Goal: Transaction & Acquisition: Purchase product/service

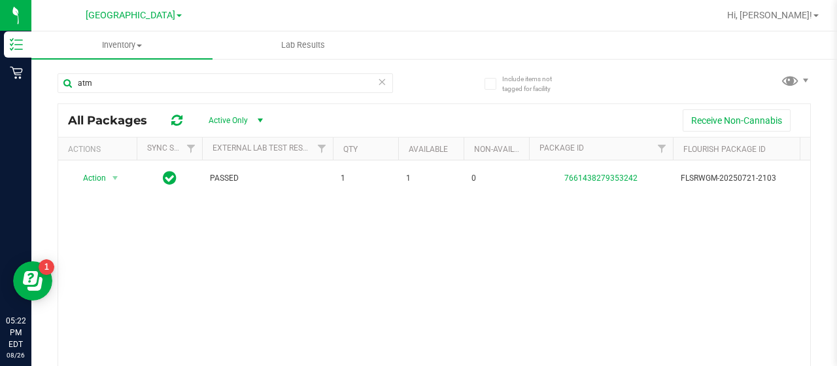
scroll to position [65, 0]
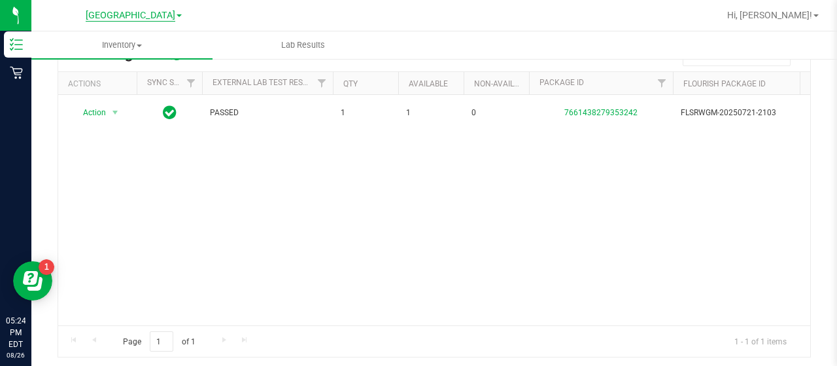
click at [139, 17] on span "[GEOGRAPHIC_DATA]" at bounding box center [131, 16] width 90 height 12
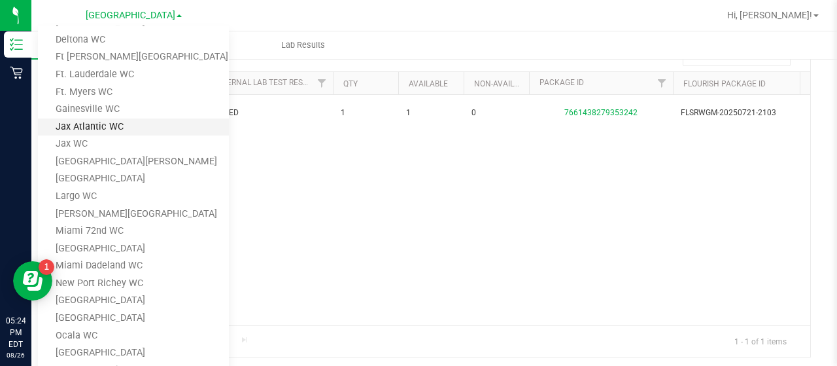
scroll to position [160, 0]
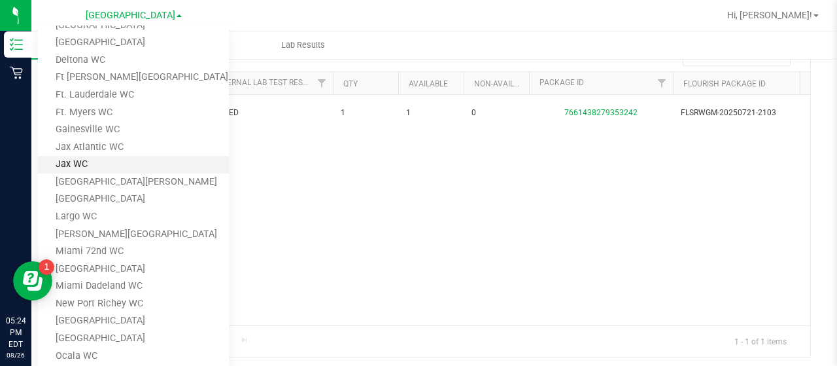
click at [95, 162] on link "Jax WC" at bounding box center [133, 165] width 191 height 18
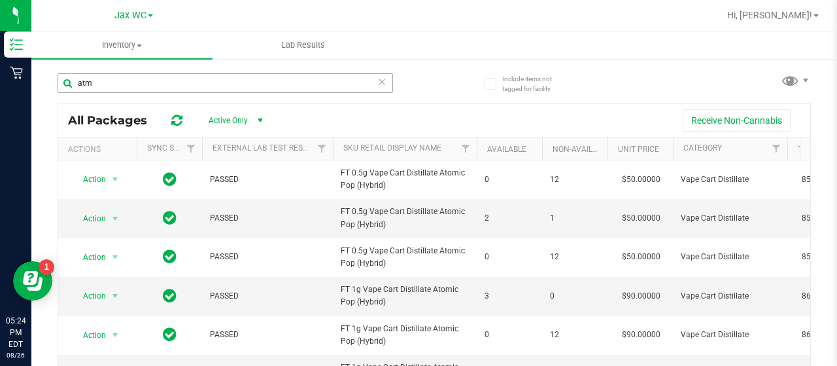
click at [153, 73] on div "atm" at bounding box center [246, 83] width 377 height 42
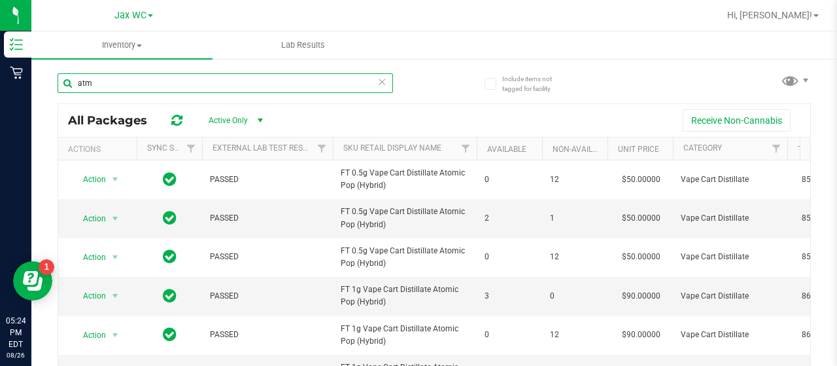
click at [153, 79] on input "atm" at bounding box center [226, 83] width 336 height 20
type input "a"
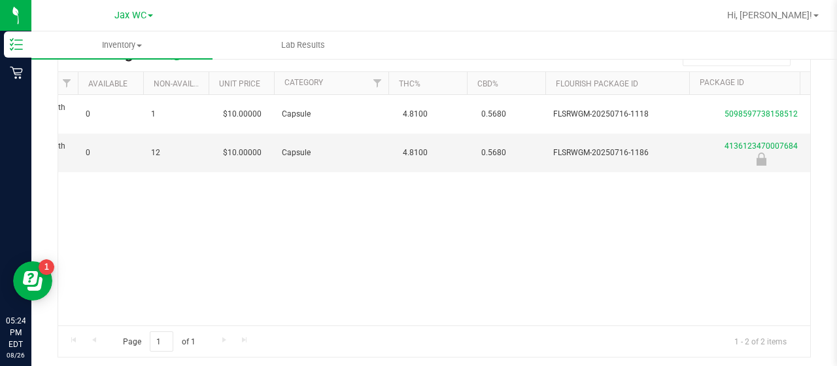
scroll to position [0, 406]
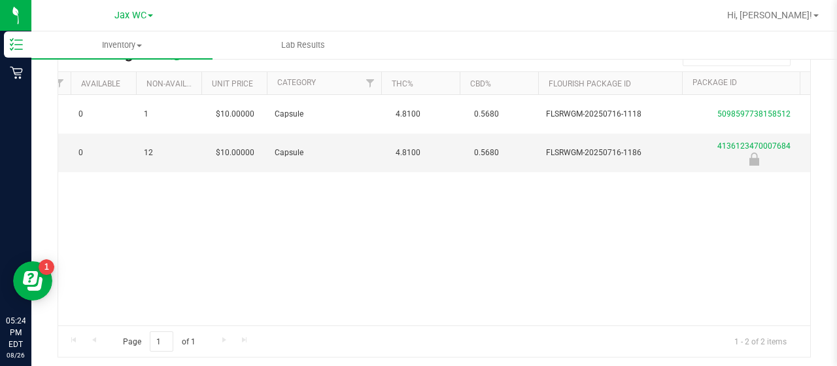
type input "XRL"
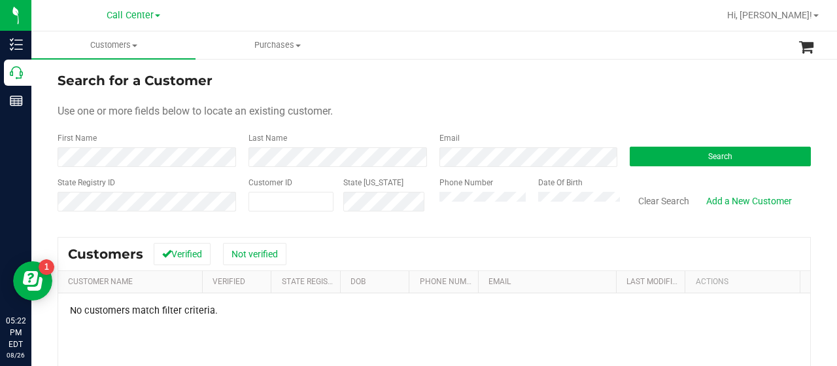
click at [478, 211] on div "Phone Number" at bounding box center [484, 200] width 89 height 46
click at [635, 154] on button "Search" at bounding box center [720, 157] width 181 height 20
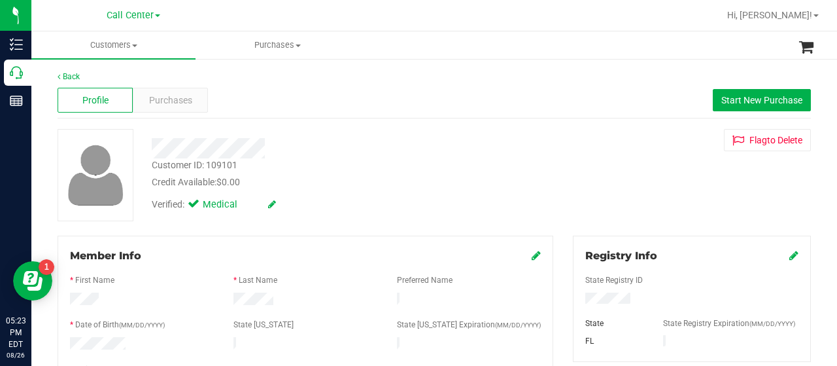
click at [627, 302] on div at bounding box center [692, 299] width 233 height 14
click at [149, 98] on span "Purchases" at bounding box center [170, 101] width 43 height 14
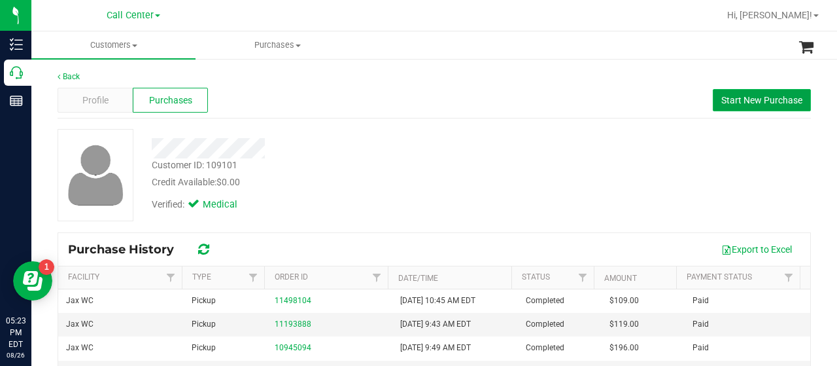
click at [722, 95] on span "Start New Purchase" at bounding box center [762, 100] width 81 height 10
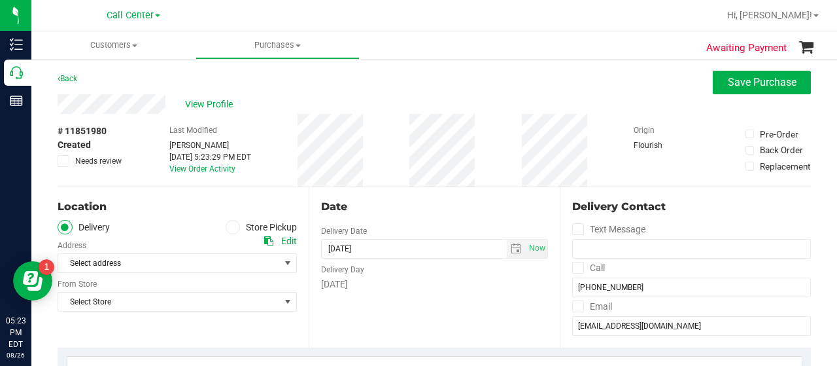
click at [231, 227] on icon at bounding box center [233, 227] width 8 height 0
click at [0, 0] on input "Store Pickup" at bounding box center [0, 0] width 0 height 0
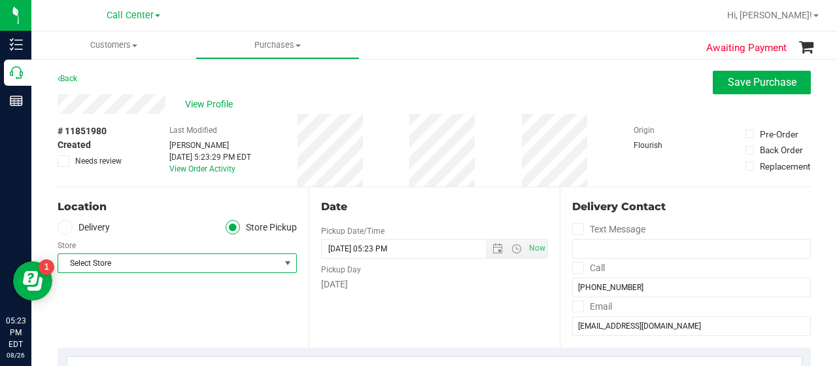
click at [226, 262] on span "Select Store" at bounding box center [169, 263] width 222 height 18
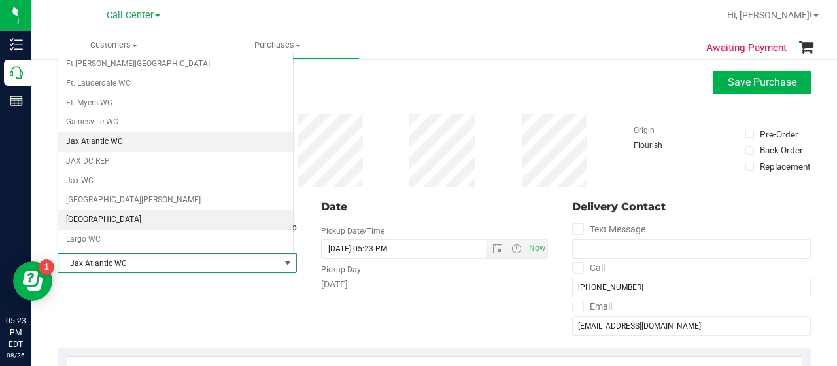
scroll to position [239, 0]
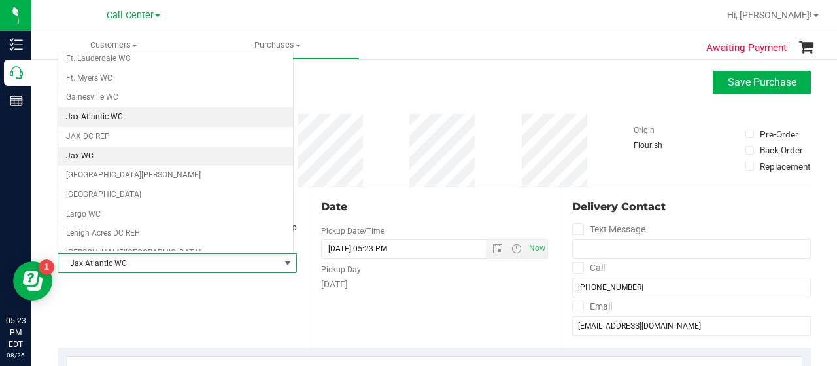
click at [102, 149] on li "Jax WC" at bounding box center [175, 157] width 235 height 20
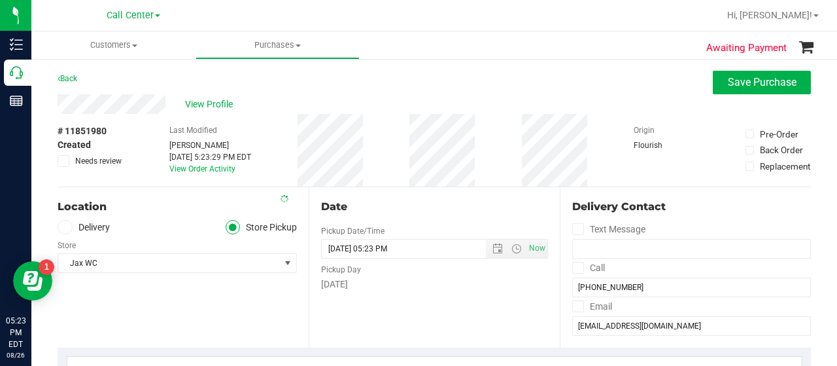
click at [179, 311] on div "Location Delivery Store Pickup Store Jax WC Select Store Bonita Springs WC Boyn…" at bounding box center [183, 267] width 251 height 160
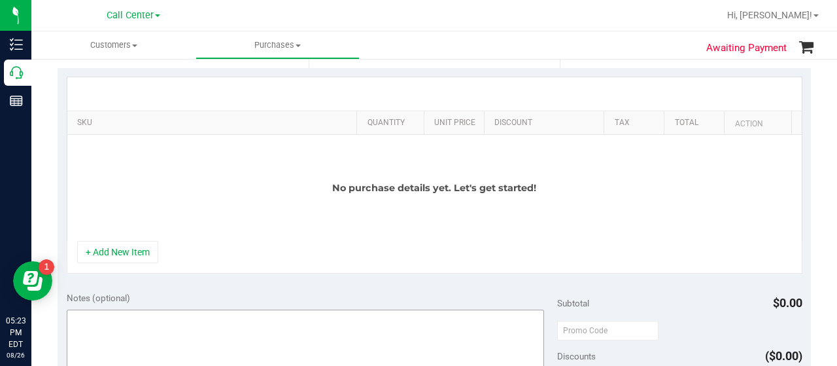
scroll to position [327, 0]
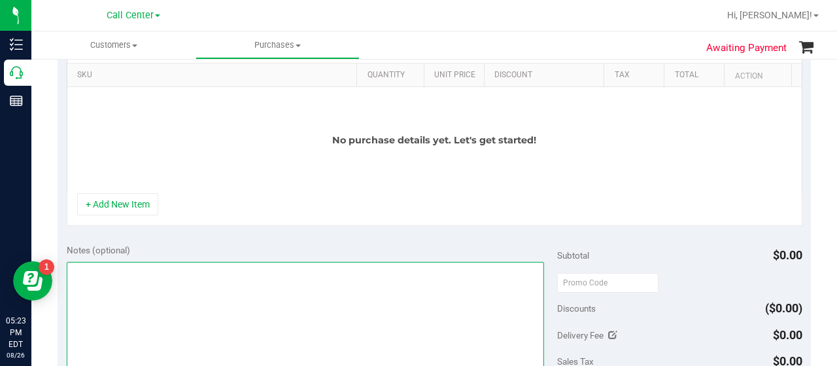
click at [172, 305] on textarea at bounding box center [306, 325] width 478 height 126
type textarea "CC-MM"
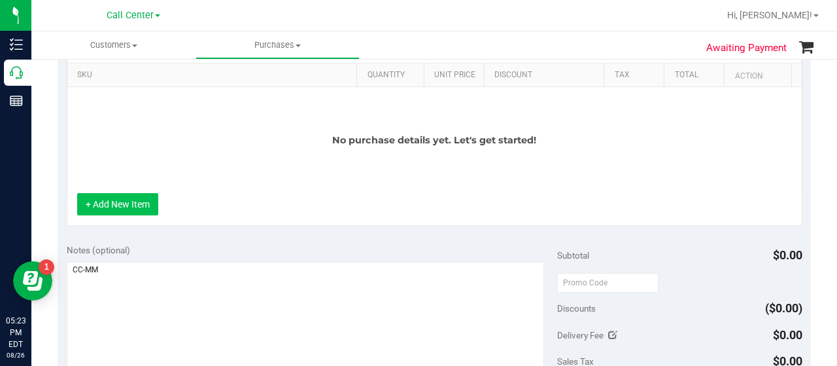
click at [153, 211] on button "+ Add New Item" at bounding box center [117, 204] width 81 height 22
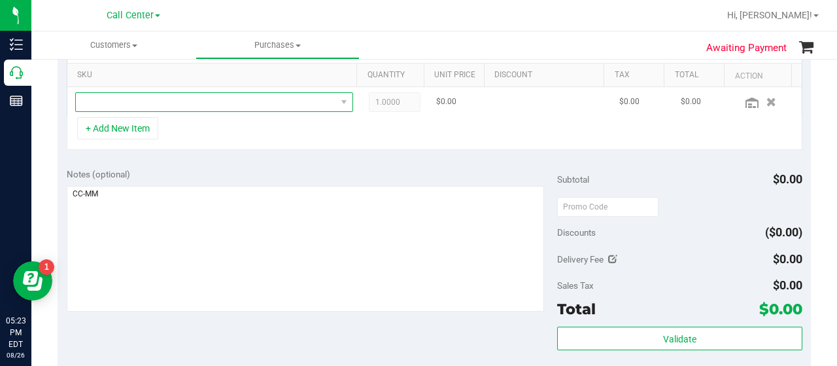
click at [187, 108] on span "NO DATA FOUND" at bounding box center [206, 102] width 260 height 18
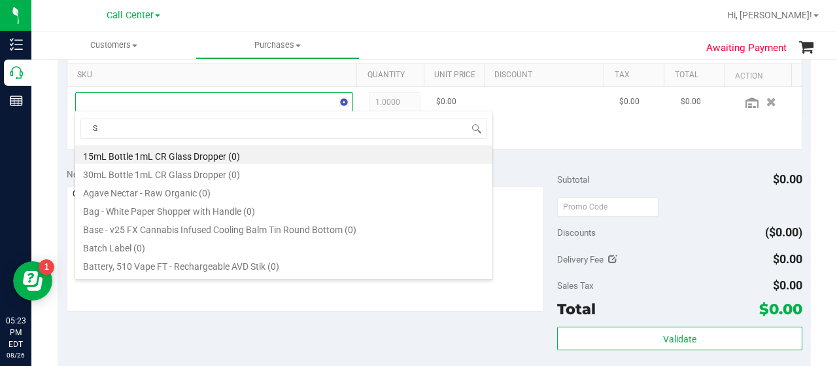
scroll to position [19, 264]
type input "SOOTH"
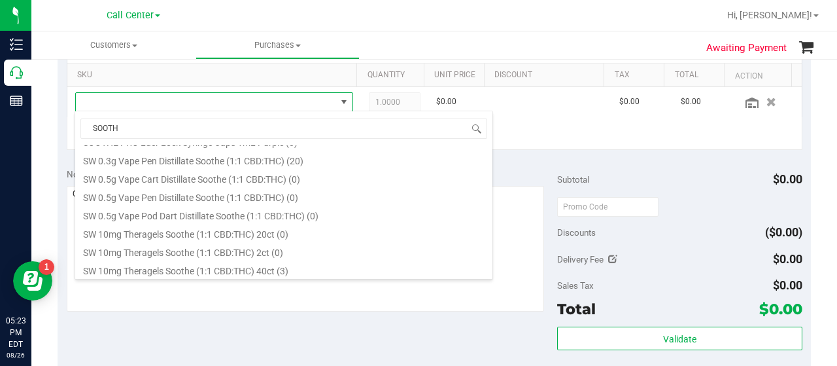
scroll to position [720, 0]
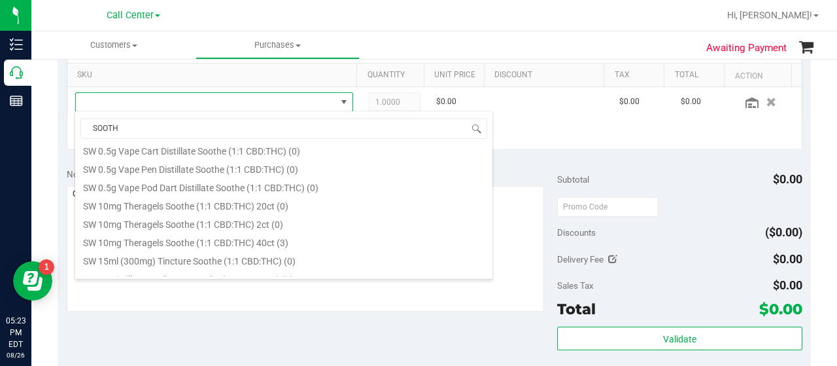
drag, startPoint x: 230, startPoint y: 236, endPoint x: 211, endPoint y: 180, distance: 59.4
click at [230, 236] on li "SW 10mg Theragels Soothe (1:1 CBD:THC) 40ct (3)" at bounding box center [283, 241] width 417 height 18
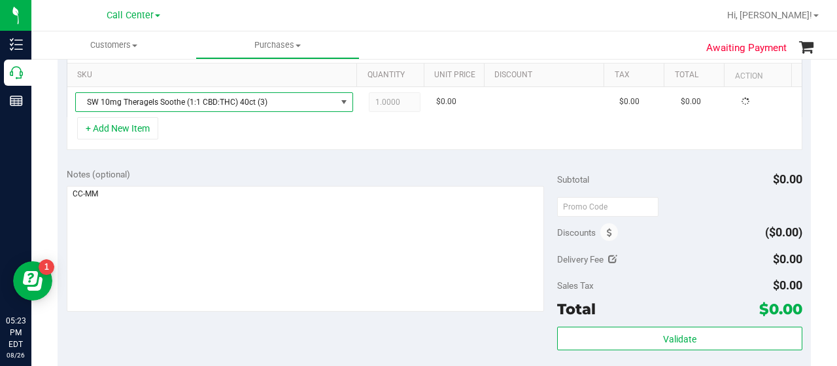
click at [200, 132] on div "+ Add New Item" at bounding box center [435, 133] width 736 height 33
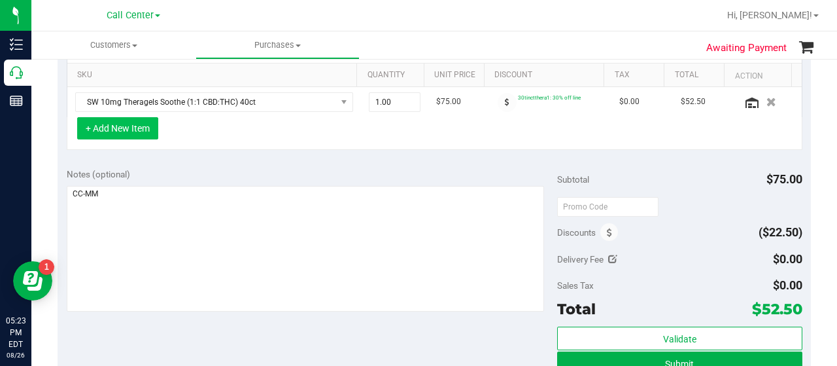
click at [147, 126] on button "+ Add New Item" at bounding box center [117, 128] width 81 height 22
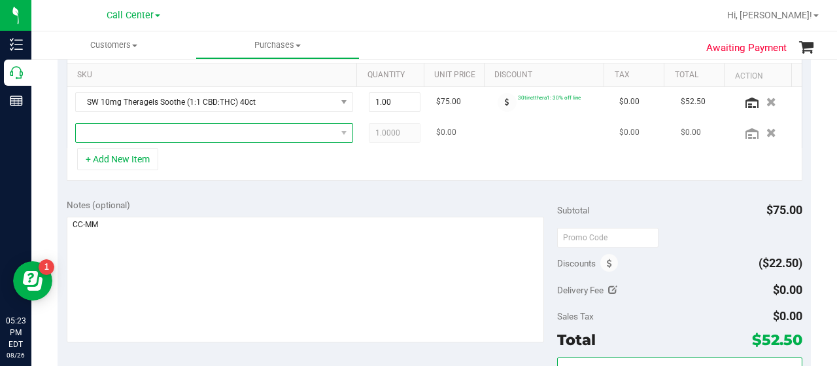
click at [154, 134] on span "NO DATA FOUND" at bounding box center [206, 133] width 260 height 18
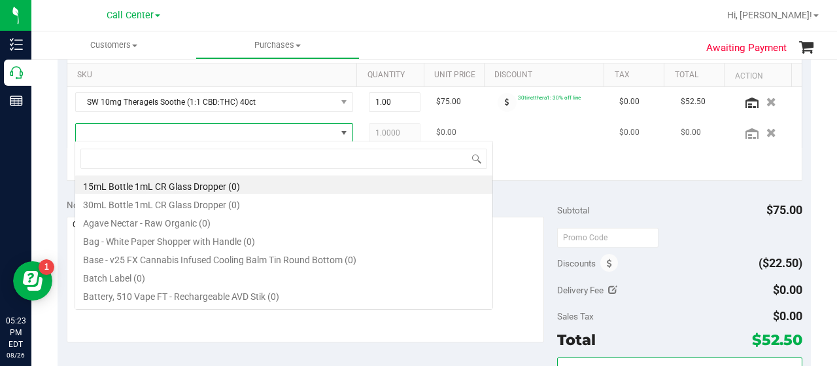
scroll to position [19, 264]
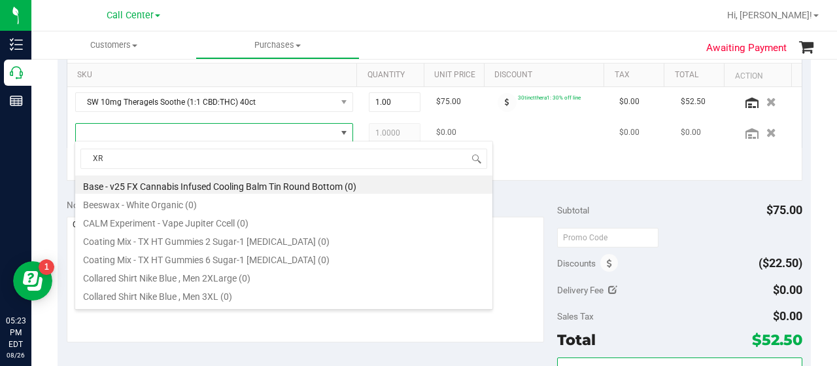
type input "XRL"
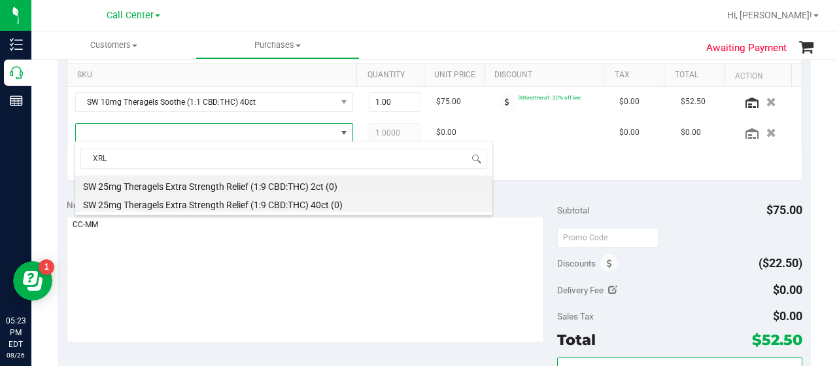
click at [217, 203] on li "SW 25mg Theragels Extra Strength Relief (1:9 CBD:THC) 40ct (0)" at bounding box center [283, 203] width 417 height 18
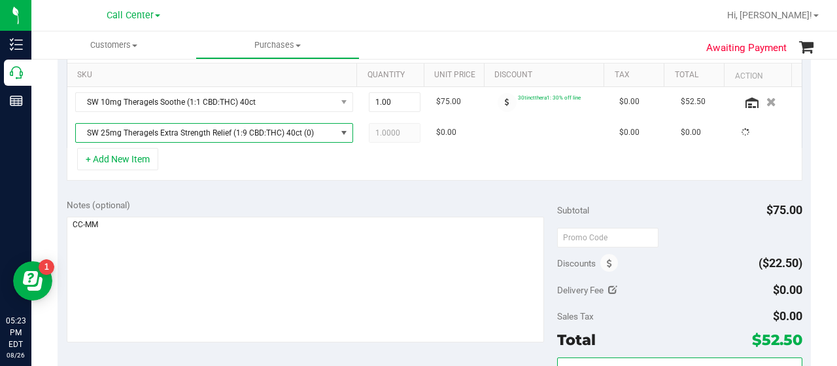
click at [196, 173] on div "+ Add New Item" at bounding box center [435, 164] width 736 height 33
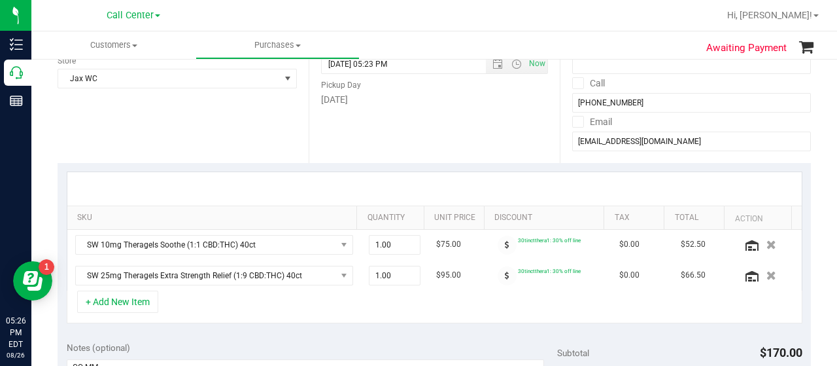
scroll to position [131, 0]
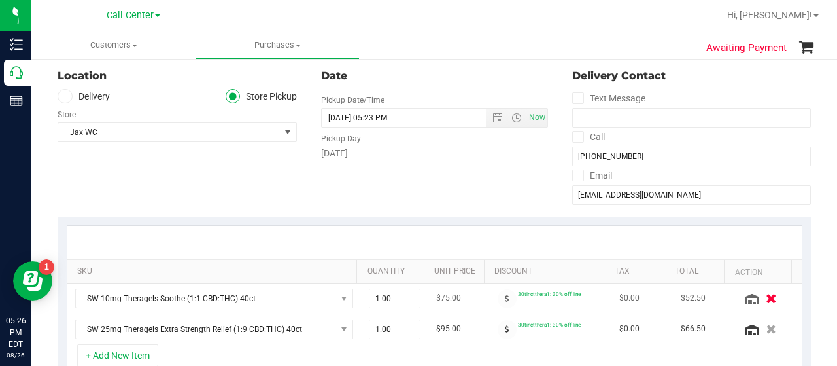
click at [766, 301] on icon "button" at bounding box center [771, 298] width 11 height 10
click at [766, 324] on icon "button" at bounding box center [771, 329] width 11 height 10
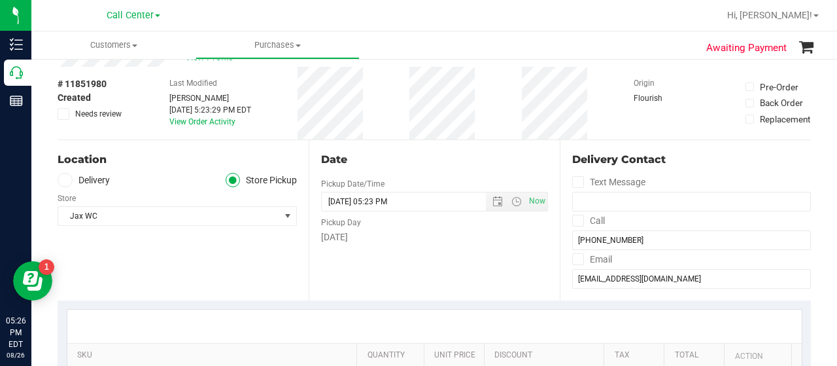
scroll to position [0, 0]
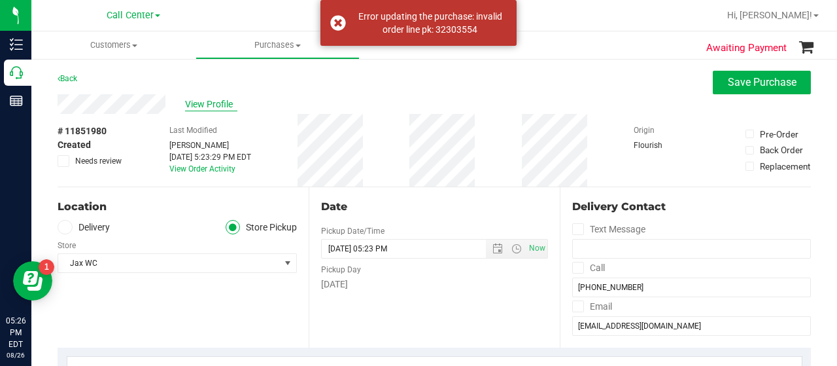
click at [222, 104] on span "View Profile" at bounding box center [211, 104] width 52 height 14
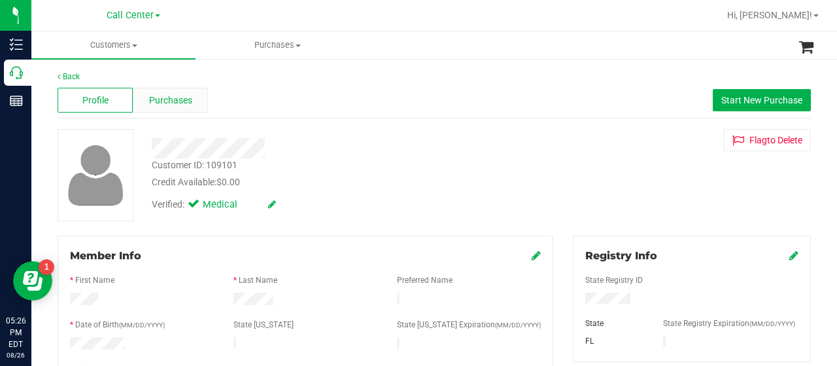
click at [162, 104] on span "Purchases" at bounding box center [170, 101] width 43 height 14
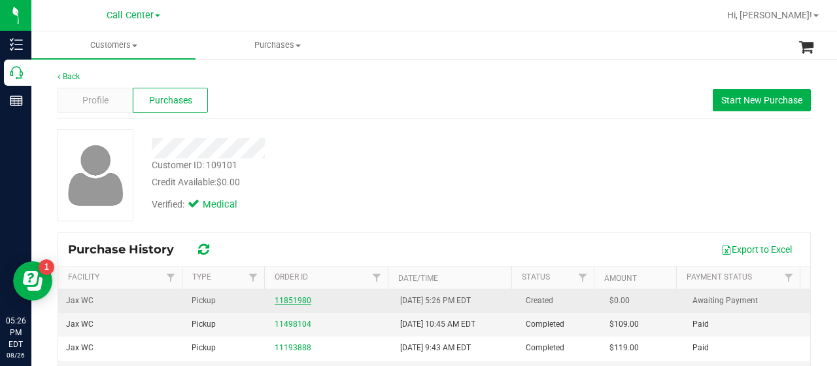
click at [298, 299] on link "11851980" at bounding box center [293, 300] width 37 height 9
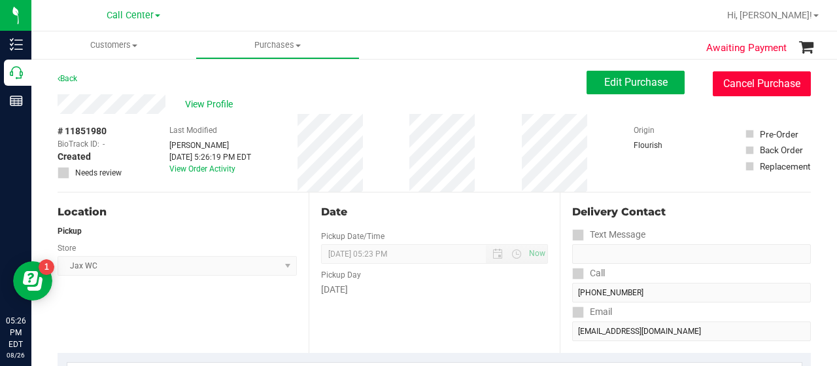
click at [743, 83] on button "Cancel Purchase" at bounding box center [762, 83] width 98 height 25
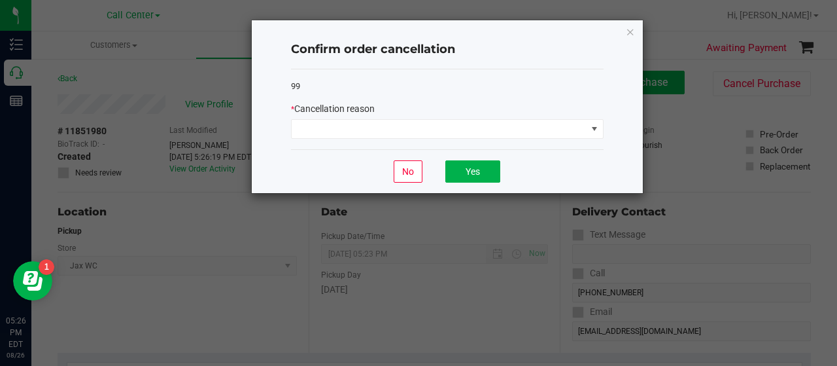
drag, startPoint x: 387, startPoint y: 118, endPoint x: 386, endPoint y: 145, distance: 26.8
click at [387, 118] on div "* Cancellation reason" at bounding box center [447, 120] width 313 height 37
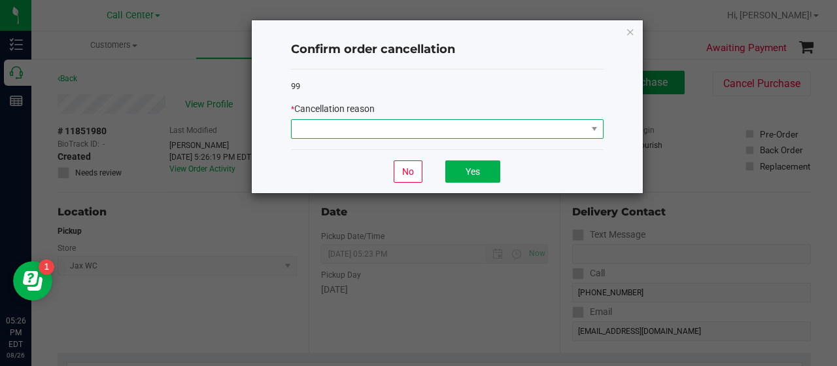
click at [373, 136] on span at bounding box center [439, 129] width 295 height 18
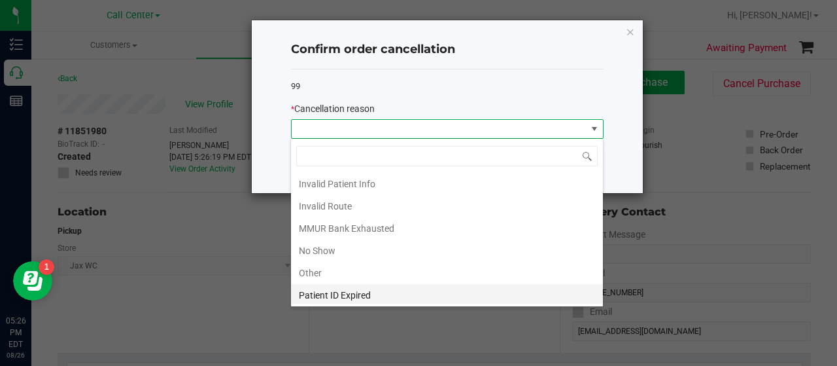
scroll to position [65, 0]
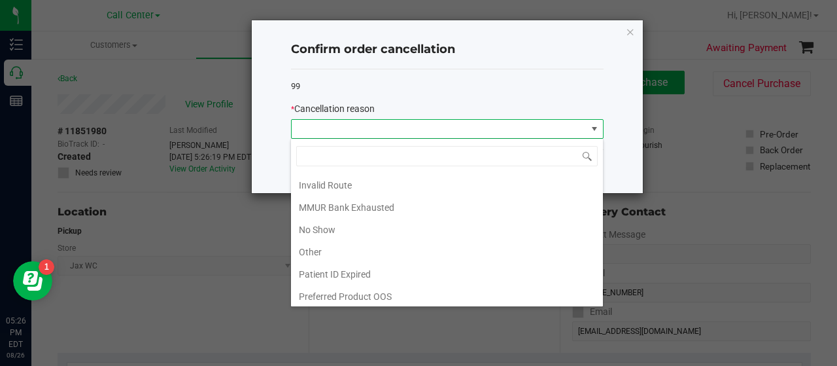
click at [323, 246] on li "Other" at bounding box center [447, 252] width 312 height 22
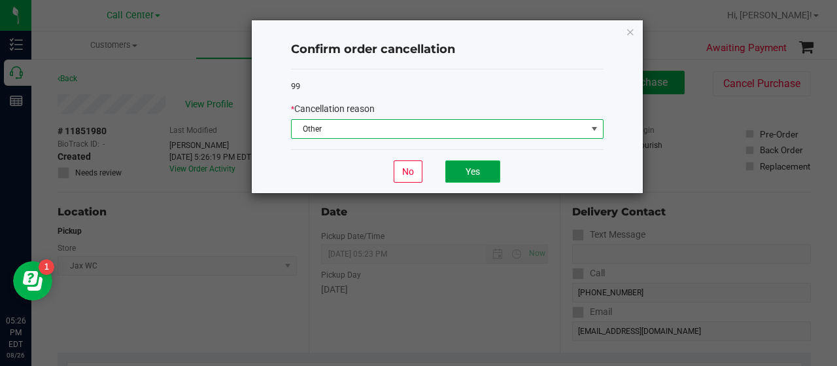
click at [472, 172] on button "Yes" at bounding box center [473, 171] width 55 height 22
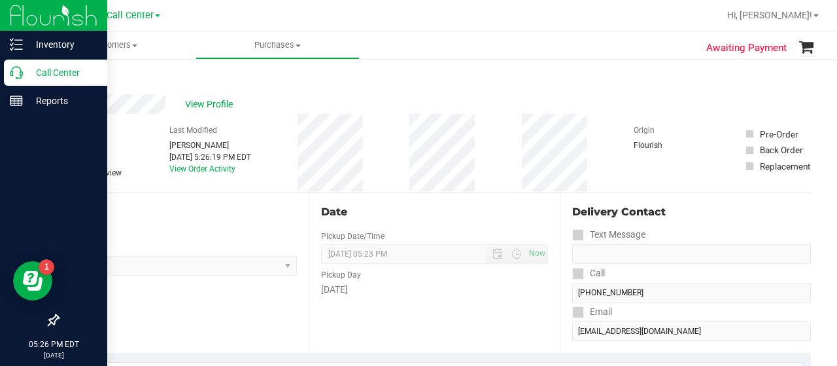
click at [25, 79] on p "Call Center" at bounding box center [62, 73] width 79 height 16
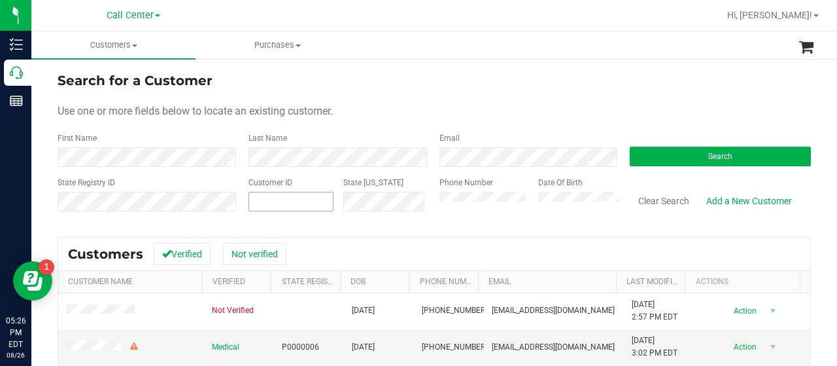
click at [311, 198] on span at bounding box center [291, 202] width 85 height 20
paste input "575460"
type input "575460"
click at [644, 155] on button "Search" at bounding box center [720, 157] width 181 height 20
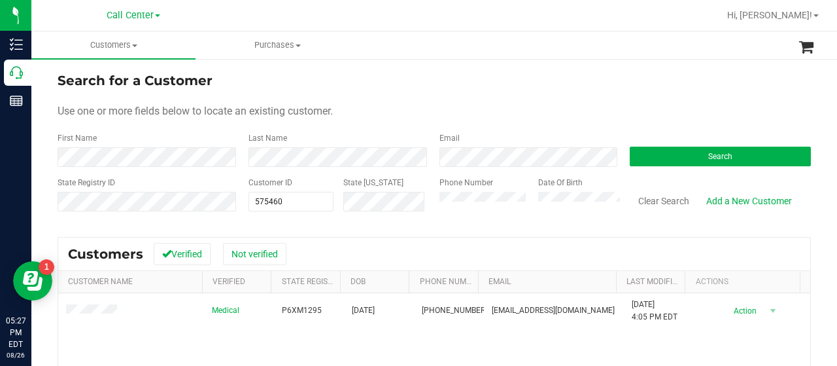
click at [181, 113] on span "Use one or more fields below to locate an existing customer." at bounding box center [195, 111] width 275 height 12
drag, startPoint x: 292, startPoint y: 205, endPoint x: 236, endPoint y: 207, distance: 57.0
click at [239, 207] on div "Customer ID 575460 575460 State ID" at bounding box center [334, 200] width 191 height 46
click at [272, 211] on div "Customer ID" at bounding box center [291, 200] width 85 height 46
click at [274, 209] on span at bounding box center [291, 202] width 85 height 20
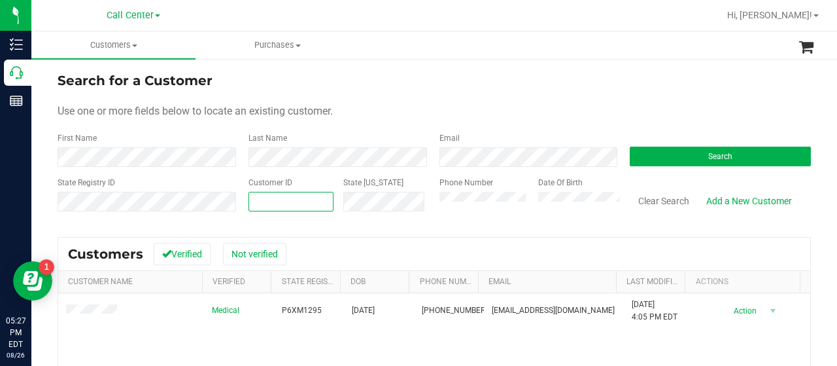
paste input "255527"
type input "255527"
click at [652, 161] on button "Search" at bounding box center [720, 157] width 181 height 20
click at [285, 202] on span "255527 255527" at bounding box center [291, 202] width 85 height 20
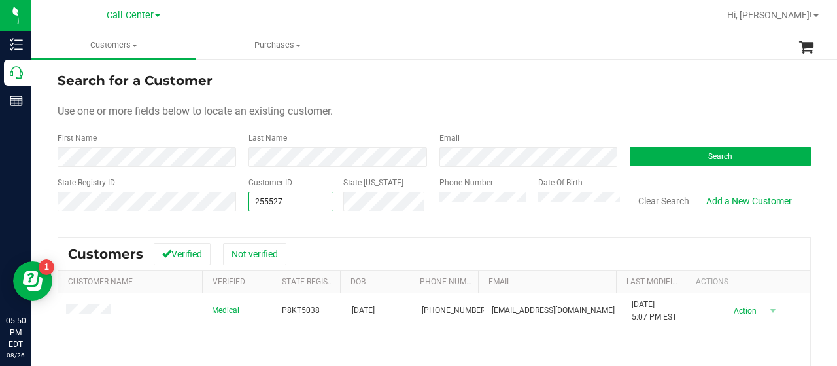
click at [199, 203] on div "State Registry ID Customer ID 255527 255527 State ID Phone Number Date Of Birth…" at bounding box center [435, 200] width 754 height 46
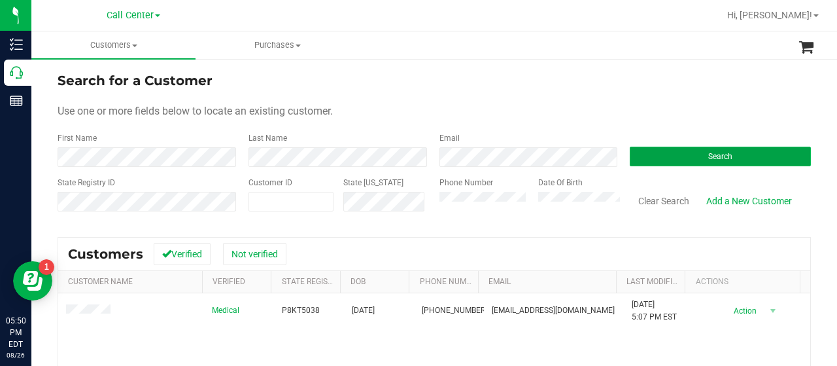
click at [683, 155] on button "Search" at bounding box center [720, 157] width 181 height 20
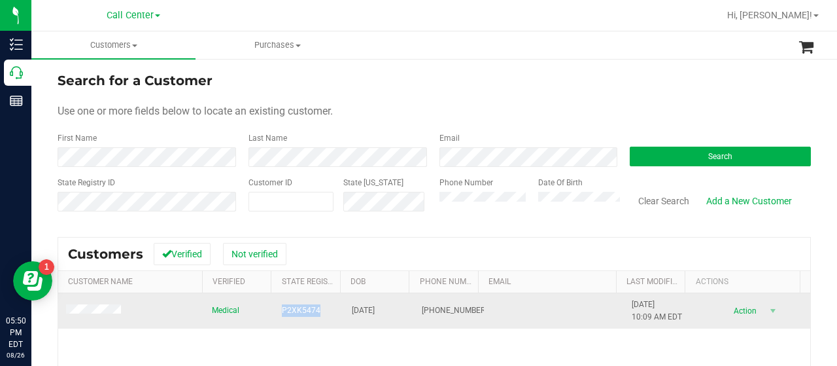
drag, startPoint x: 275, startPoint y: 306, endPoint x: 323, endPoint y: 304, distance: 47.8
click at [323, 304] on td "P2XK5474" at bounding box center [309, 310] width 70 height 35
drag, startPoint x: 308, startPoint y: 304, endPoint x: 279, endPoint y: 313, distance: 29.6
click at [282, 313] on span "P2XK5474" at bounding box center [301, 310] width 39 height 12
drag, startPoint x: 275, startPoint y: 311, endPoint x: 316, endPoint y: 307, distance: 41.4
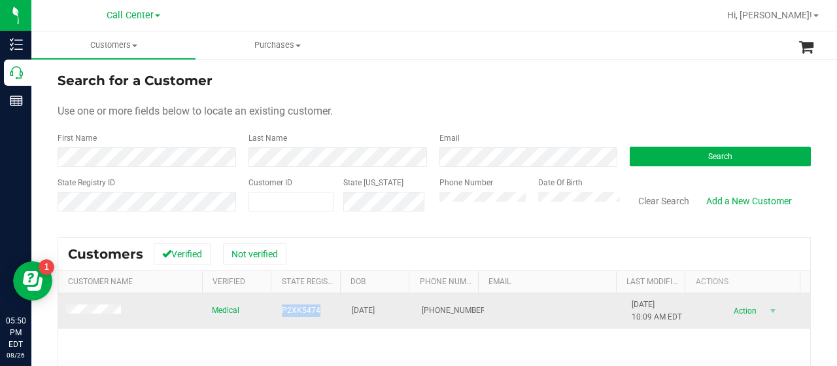
click at [316, 307] on td "P2XK5474" at bounding box center [309, 310] width 70 height 35
copy span "P2XK5474"
